Goal: Information Seeking & Learning: Compare options

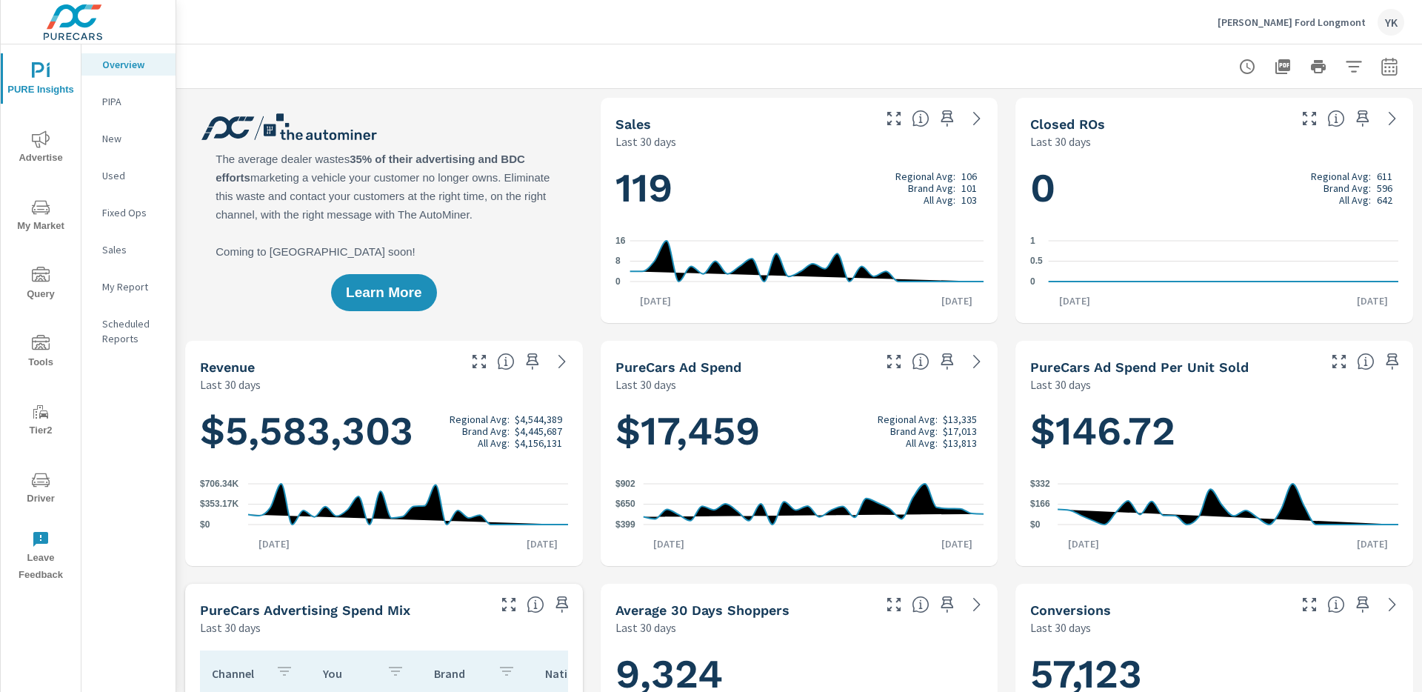
click at [153, 13] on div at bounding box center [88, 22] width 175 height 60
click at [40, 136] on icon "nav menu" at bounding box center [41, 139] width 18 height 18
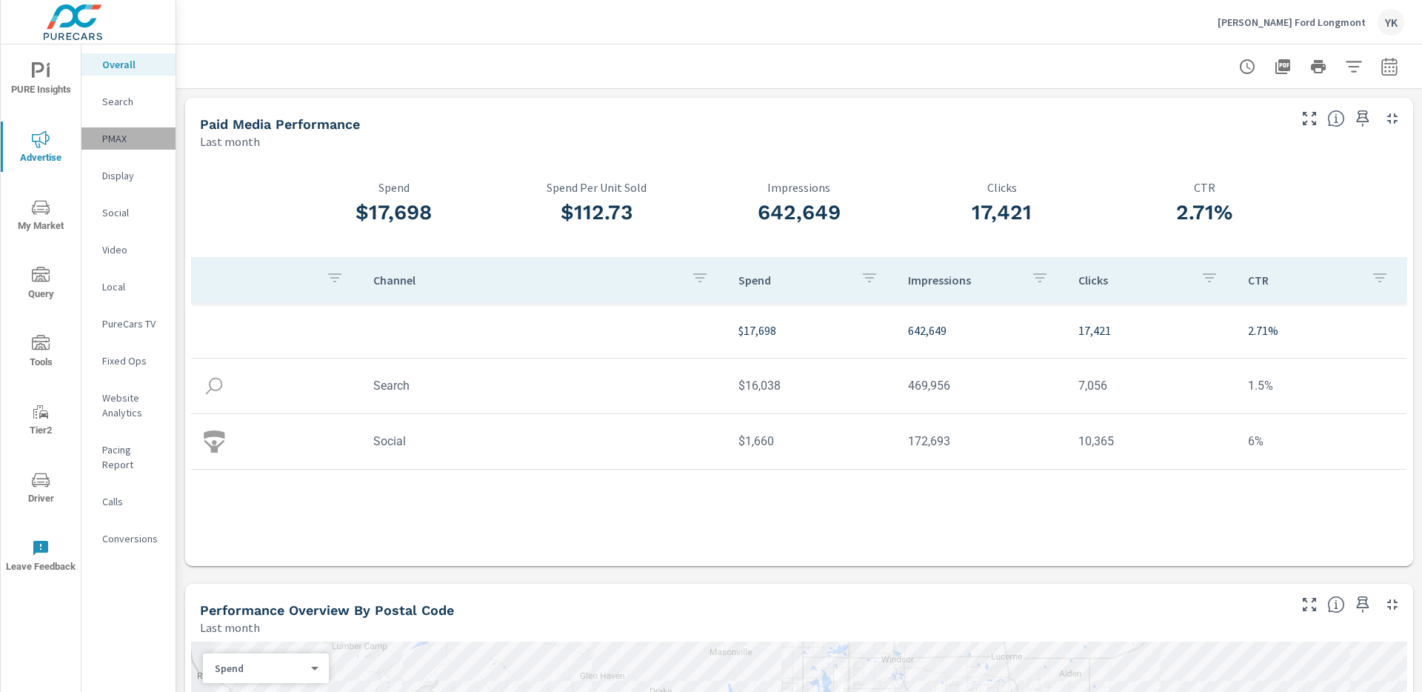
click at [121, 132] on p "PMAX" at bounding box center [132, 138] width 61 height 15
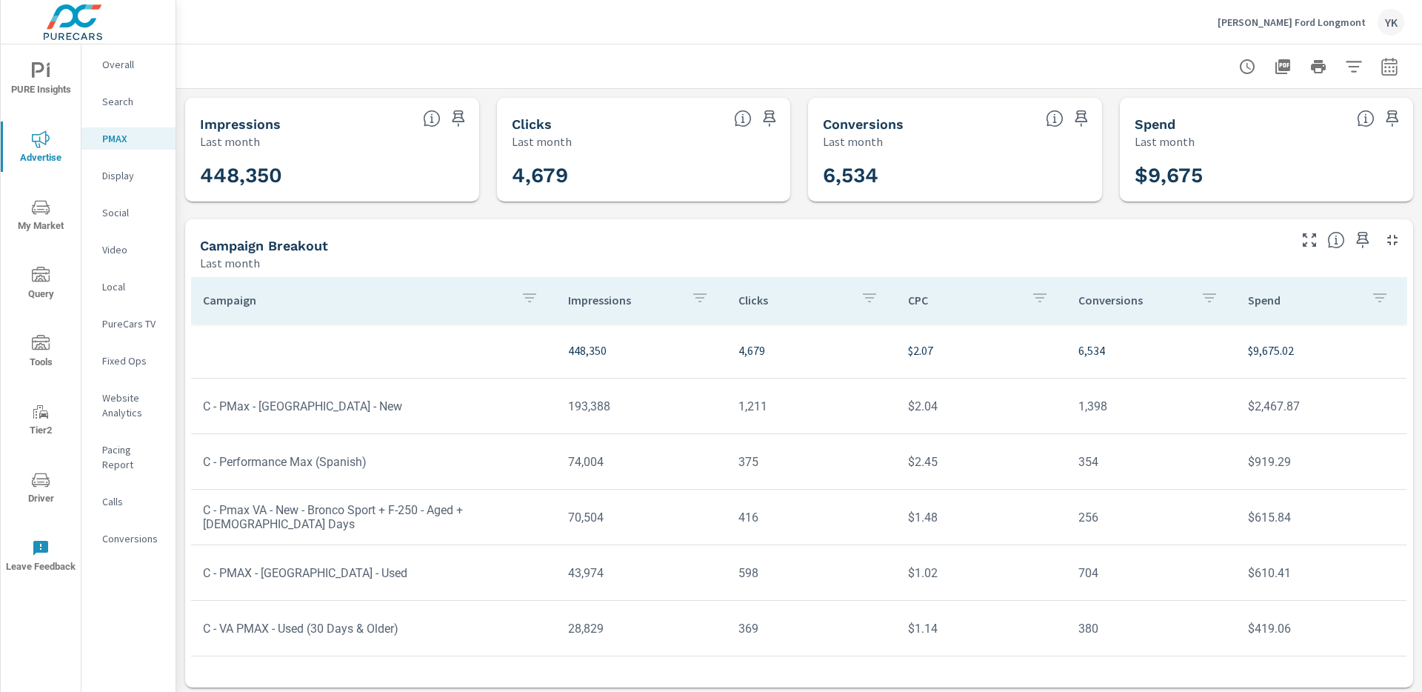
scroll to position [4, 0]
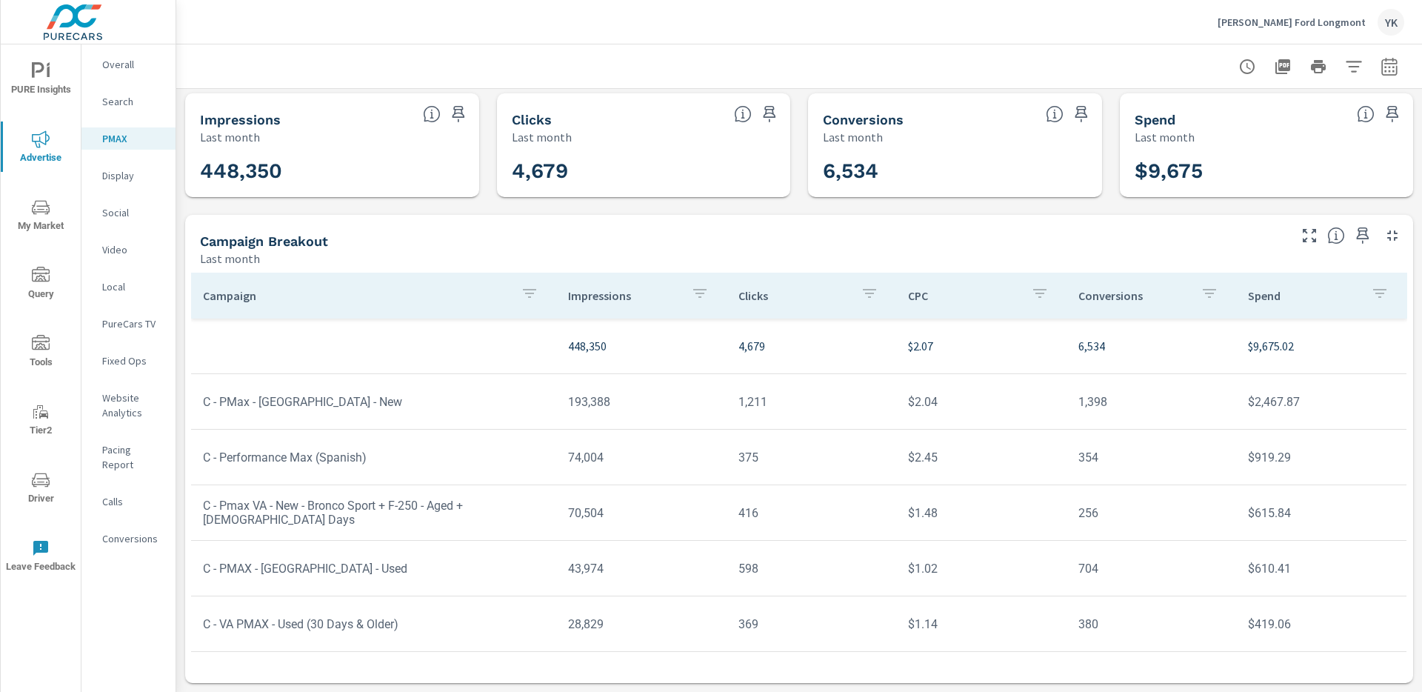
click at [1385, 66] on icon "button" at bounding box center [1389, 69] width 10 height 6
select select "Last month"
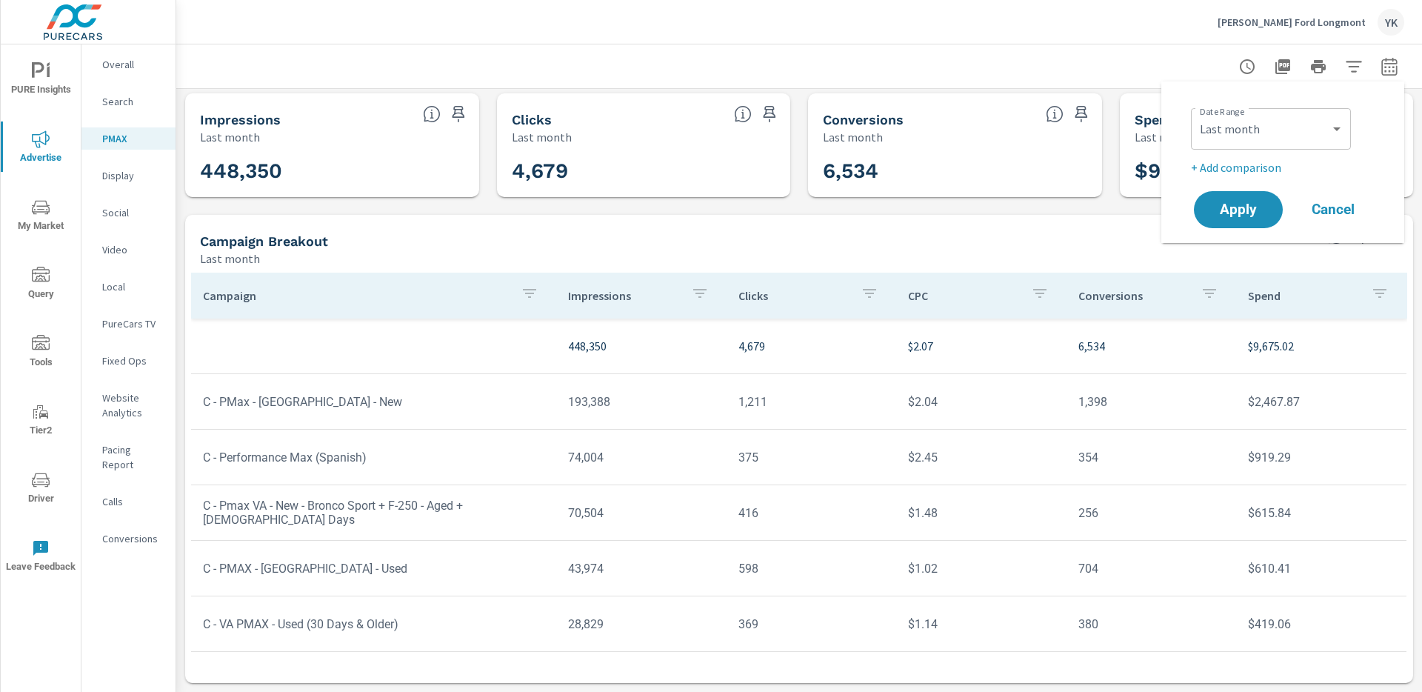
click at [1272, 167] on p "+ Add comparison" at bounding box center [1286, 168] width 190 height 18
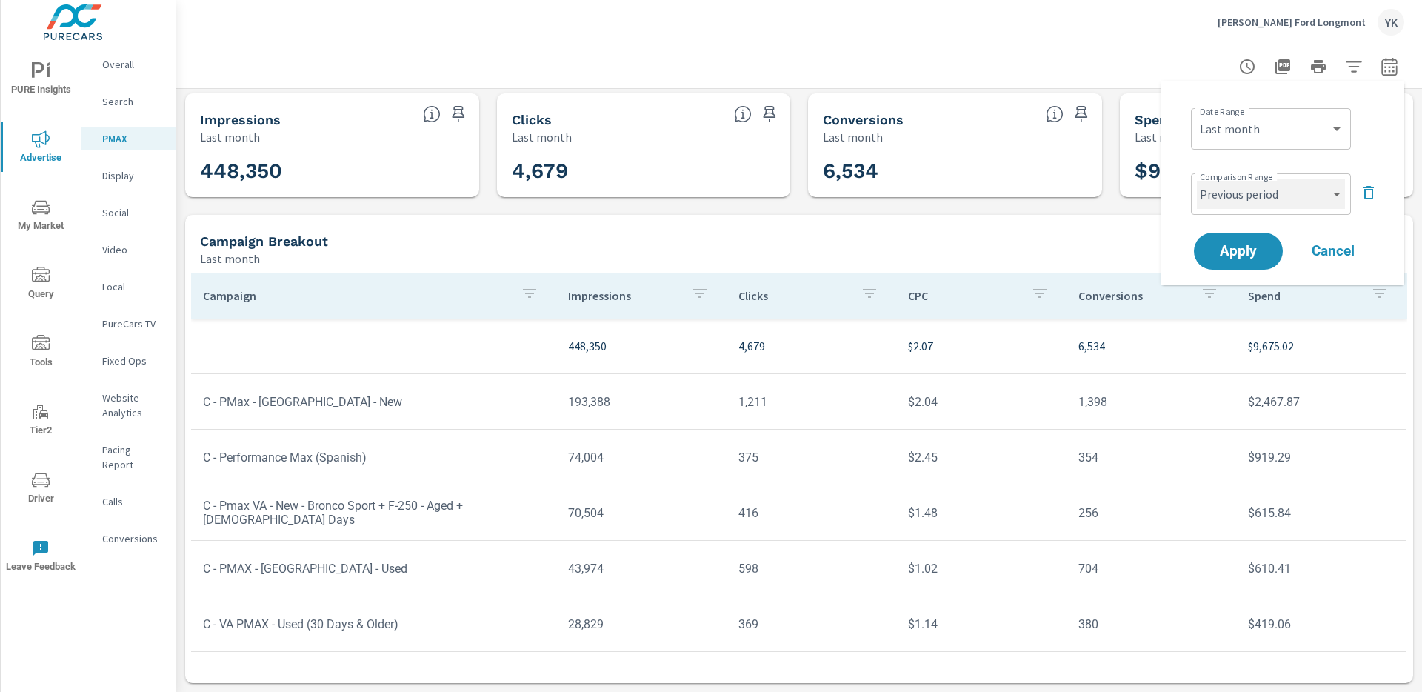
click at [1256, 193] on select "Custom Previous period Previous month Previous year" at bounding box center [1271, 194] width 148 height 30
click at [1197, 179] on select "Custom Previous period Previous month Previous year" at bounding box center [1271, 194] width 148 height 30
select select "Previous month"
click at [1242, 261] on button "Apply" at bounding box center [1238, 251] width 92 height 39
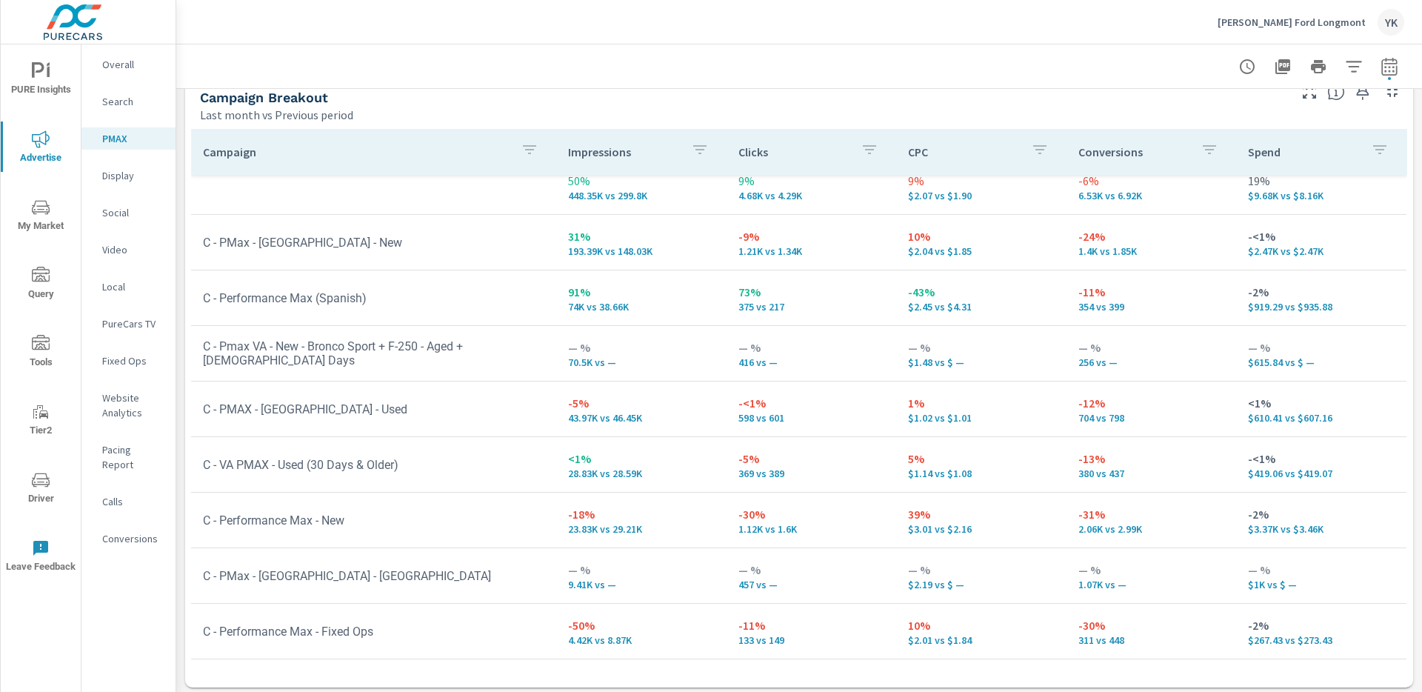
scroll to position [190, 0]
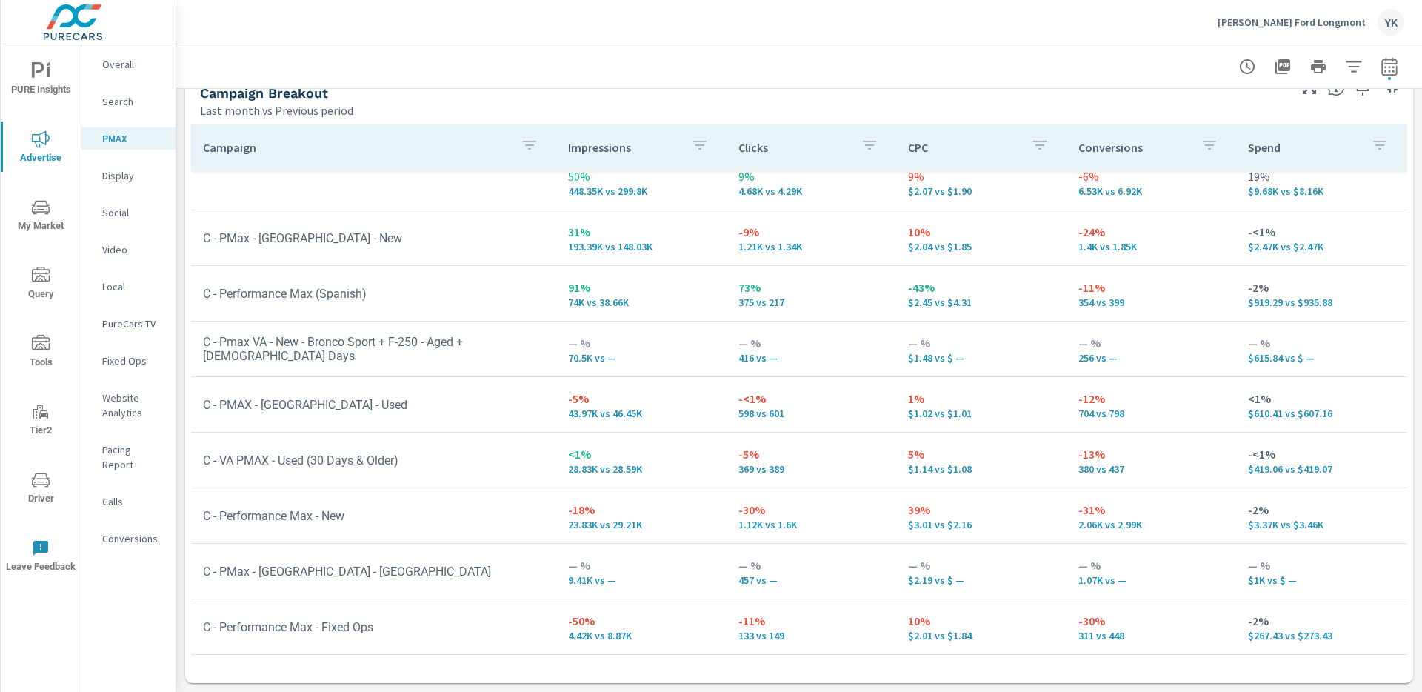
click at [987, 530] on td "39% $3.01 vs $2.16" at bounding box center [981, 515] width 170 height 53
